Goal: Transaction & Acquisition: Purchase product/service

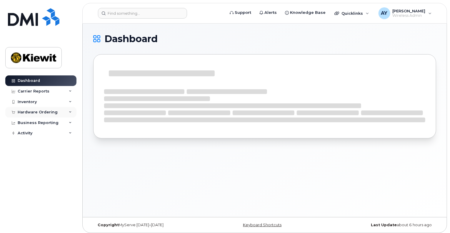
click at [44, 112] on div "Hardware Ordering" at bounding box center [38, 112] width 40 height 5
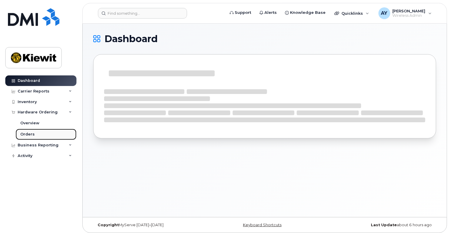
click at [33, 135] on div "Orders" at bounding box center [27, 134] width 14 height 5
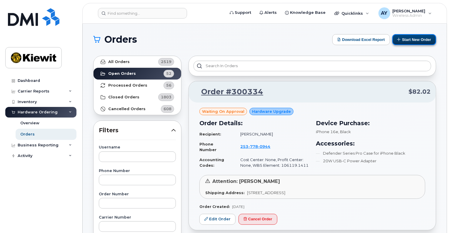
click at [430, 37] on button "Start New Order" at bounding box center [415, 39] width 44 height 11
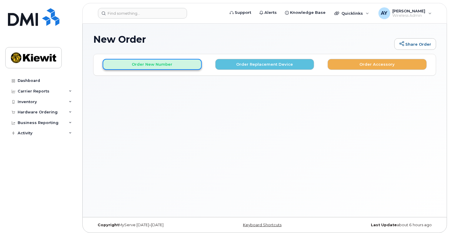
click at [183, 64] on button "Order New Number" at bounding box center [152, 64] width 99 height 11
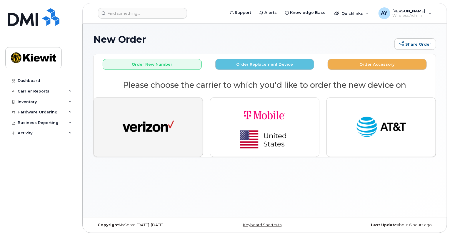
click at [172, 129] on img "button" at bounding box center [149, 127] width 52 height 26
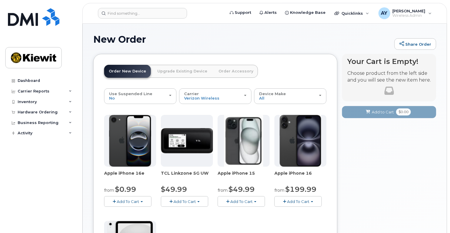
click at [199, 200] on button "Add To Cart" at bounding box center [184, 201] width 47 height 10
click at [37, 111] on div "Hardware Ordering" at bounding box center [38, 112] width 40 height 5
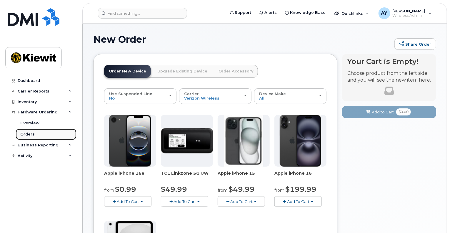
click at [36, 136] on link "Orders" at bounding box center [46, 134] width 61 height 11
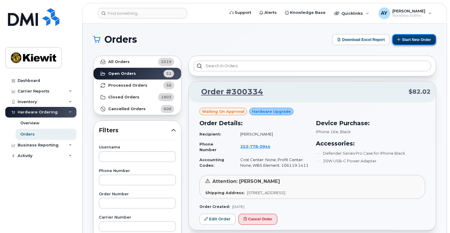
click at [411, 40] on button "Start New Order" at bounding box center [415, 39] width 44 height 11
click at [414, 42] on button "Start New Order" at bounding box center [415, 39] width 44 height 11
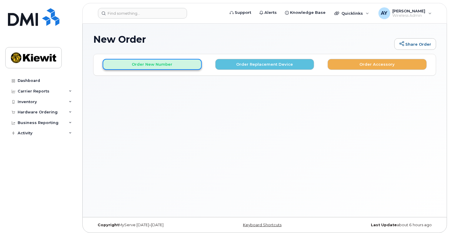
click at [185, 66] on button "Order New Number" at bounding box center [152, 64] width 99 height 11
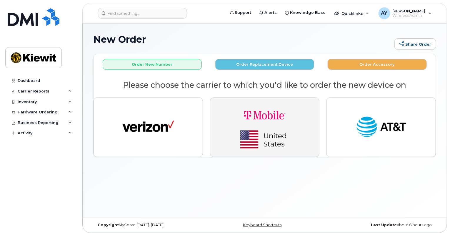
click at [235, 129] on img "button" at bounding box center [265, 126] width 82 height 49
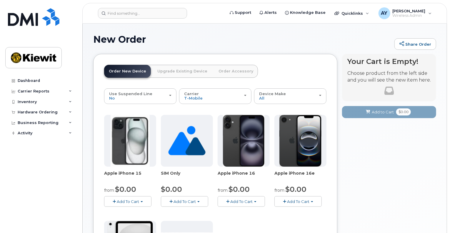
drag, startPoint x: 450, startPoint y: 90, endPoint x: 449, endPoint y: 135, distance: 45.0
click at [449, 135] on body "Support Alerts Knowledge Base Quicklinks Suspend / Cancel Device Change SIM Car…" at bounding box center [225, 195] width 450 height 390
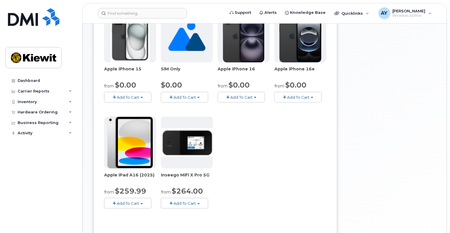
scroll to position [103, 0]
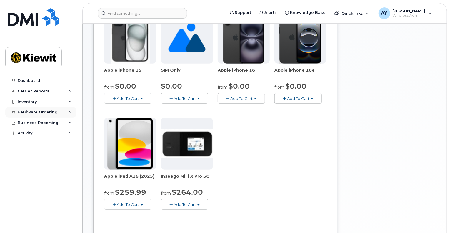
click at [36, 111] on div "Hardware Ordering" at bounding box center [38, 112] width 40 height 5
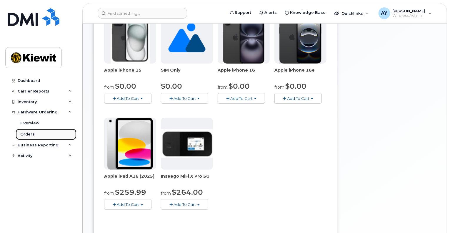
click at [30, 134] on div "Orders" at bounding box center [27, 134] width 14 height 5
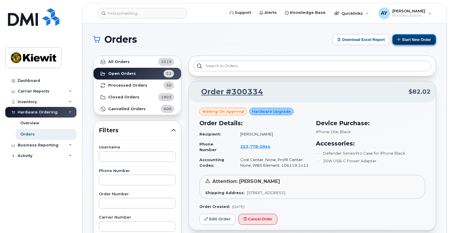
click at [420, 38] on button "Start New Order" at bounding box center [415, 39] width 44 height 11
click at [408, 43] on button "Start New Order" at bounding box center [415, 39] width 44 height 11
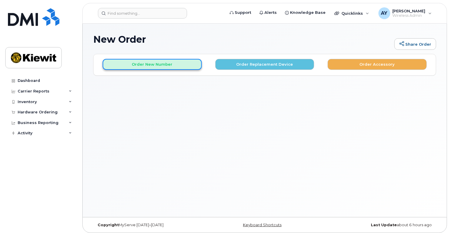
click at [185, 67] on button "Order New Number" at bounding box center [152, 64] width 99 height 11
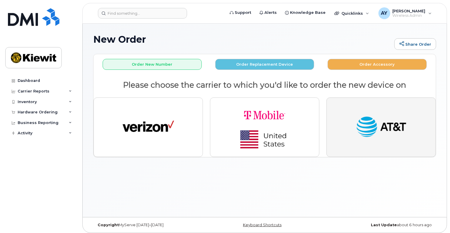
click at [392, 133] on img "button" at bounding box center [382, 127] width 52 height 26
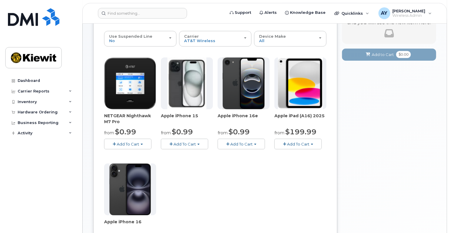
scroll to position [59, 0]
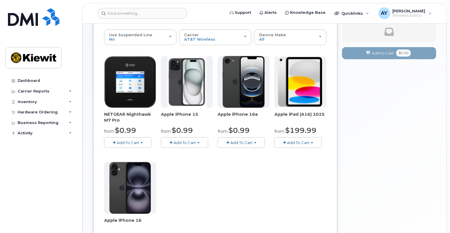
drag, startPoint x: 104, startPoint y: 114, endPoint x: 130, endPoint y: 122, distance: 26.5
click at [130, 122] on span "NETGEAR Nighthawk M7 Pro" at bounding box center [130, 117] width 52 height 12
copy span "NETGEAR Nighthawk M7 Pro"
click at [37, 104] on div "Inventory" at bounding box center [40, 102] width 71 height 11
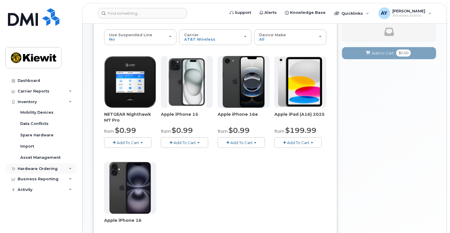
click at [31, 167] on div "Hardware Ordering" at bounding box center [38, 168] width 40 height 5
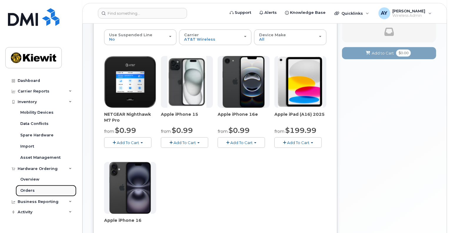
click at [30, 190] on div "Orders" at bounding box center [27, 190] width 14 height 5
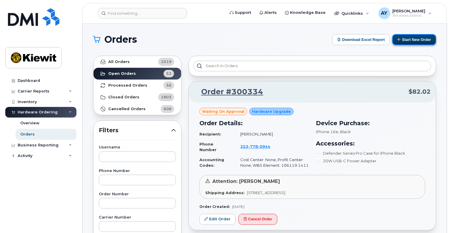
click at [416, 40] on button "Start New Order" at bounding box center [415, 39] width 44 height 11
click at [413, 44] on button "Start New Order" at bounding box center [415, 39] width 44 height 11
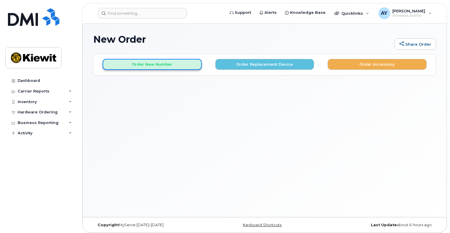
click at [161, 62] on button "Order New Number" at bounding box center [152, 64] width 99 height 11
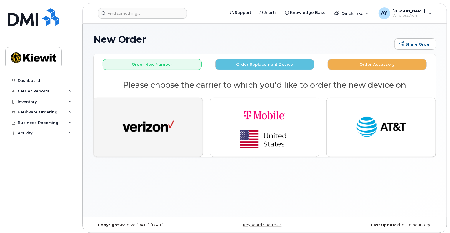
click at [148, 122] on img "button" at bounding box center [149, 127] width 52 height 26
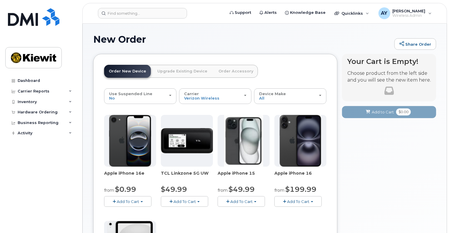
drag, startPoint x: 160, startPoint y: 173, endPoint x: 211, endPoint y: 174, distance: 50.3
click at [211, 174] on div "Apple iPhone 16e from $0.99 Add To Cart $0.99 - 2 Year Activation (128GB) $599.…" at bounding box center [215, 218] width 222 height 207
copy span "TCL Linkzone 5G UW"
